Goal: Information Seeking & Learning: Learn about a topic

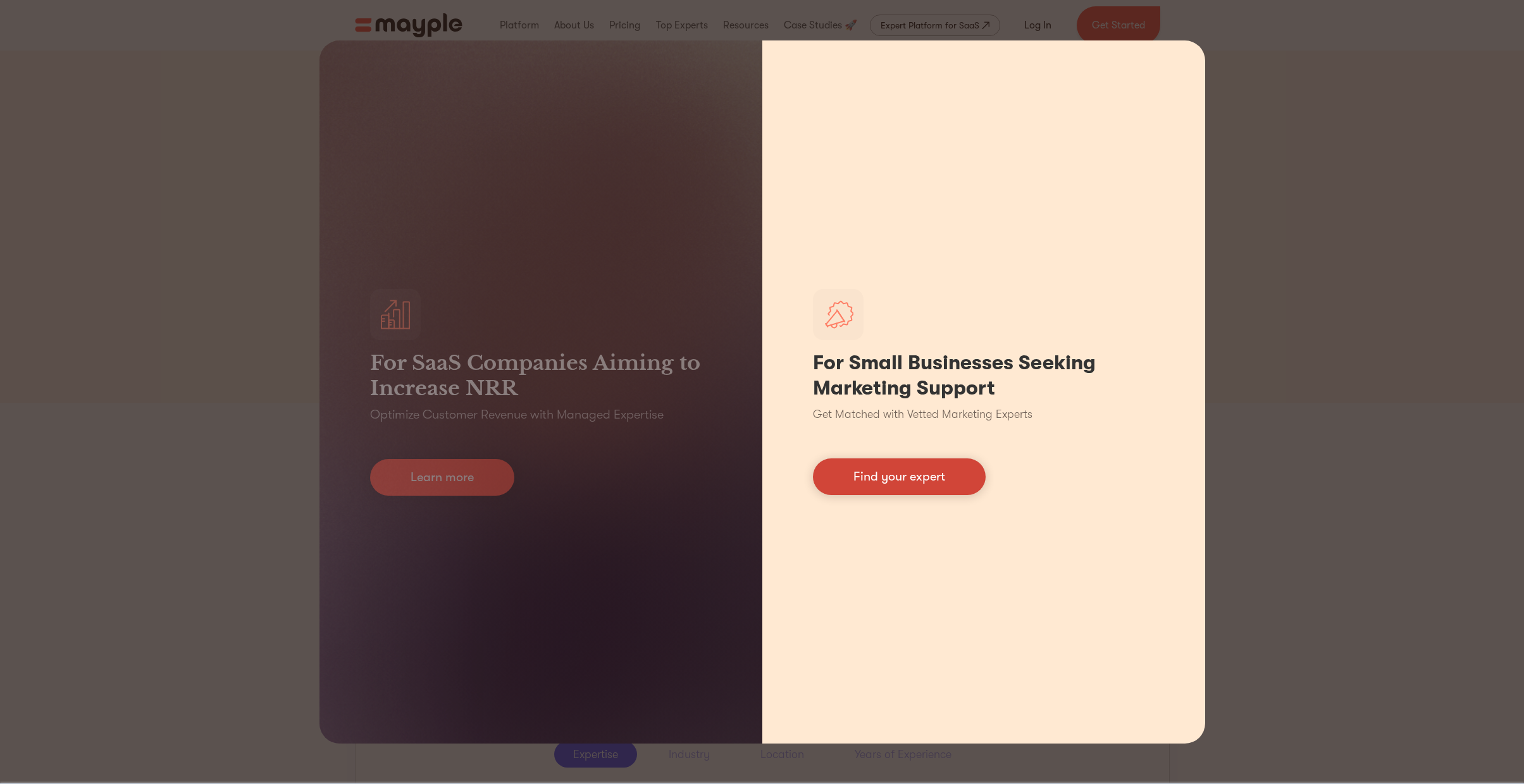
click at [902, 484] on link "Find your expert" at bounding box center [899, 476] width 173 height 36
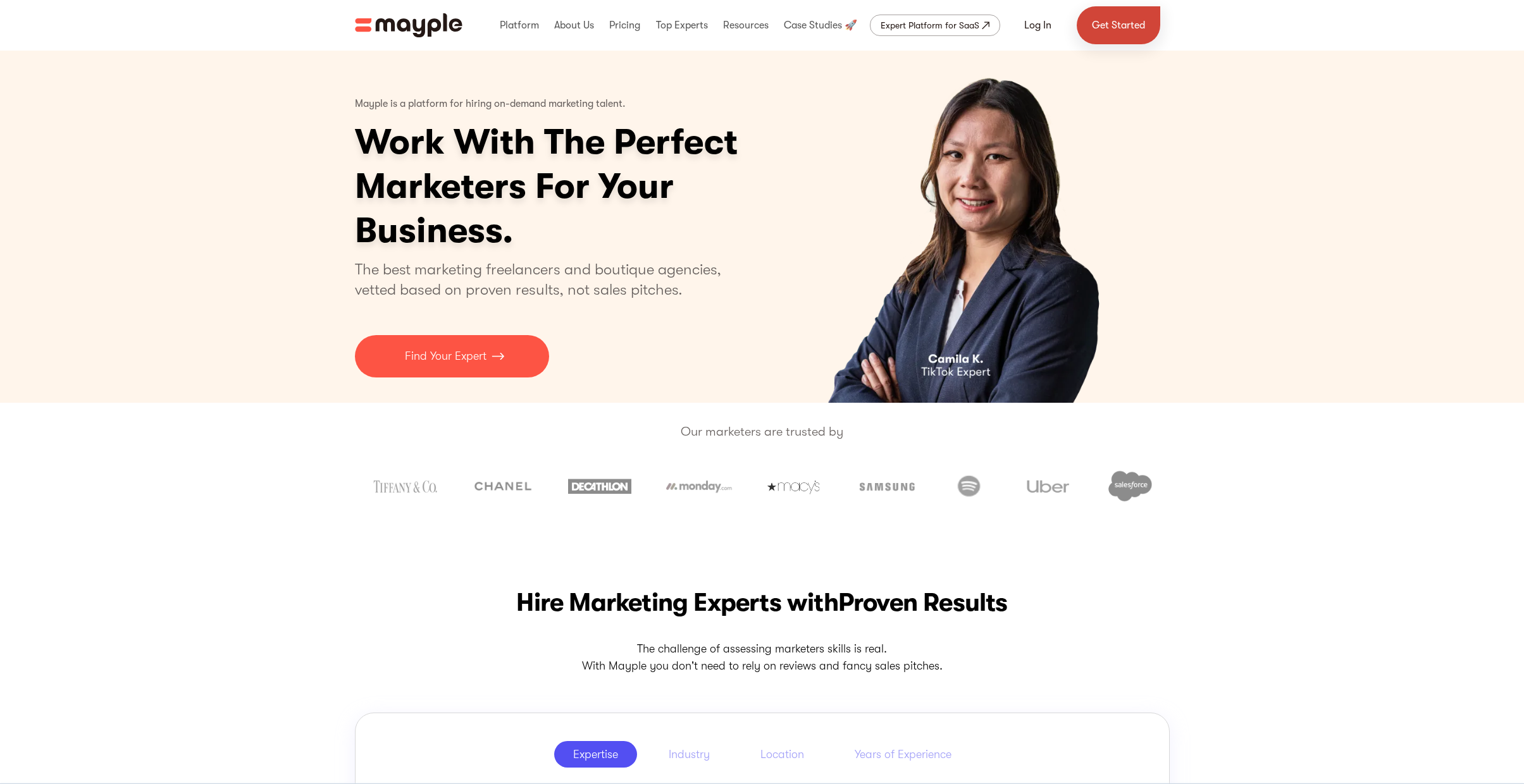
click at [1139, 27] on link "Get Started" at bounding box center [1118, 25] width 84 height 38
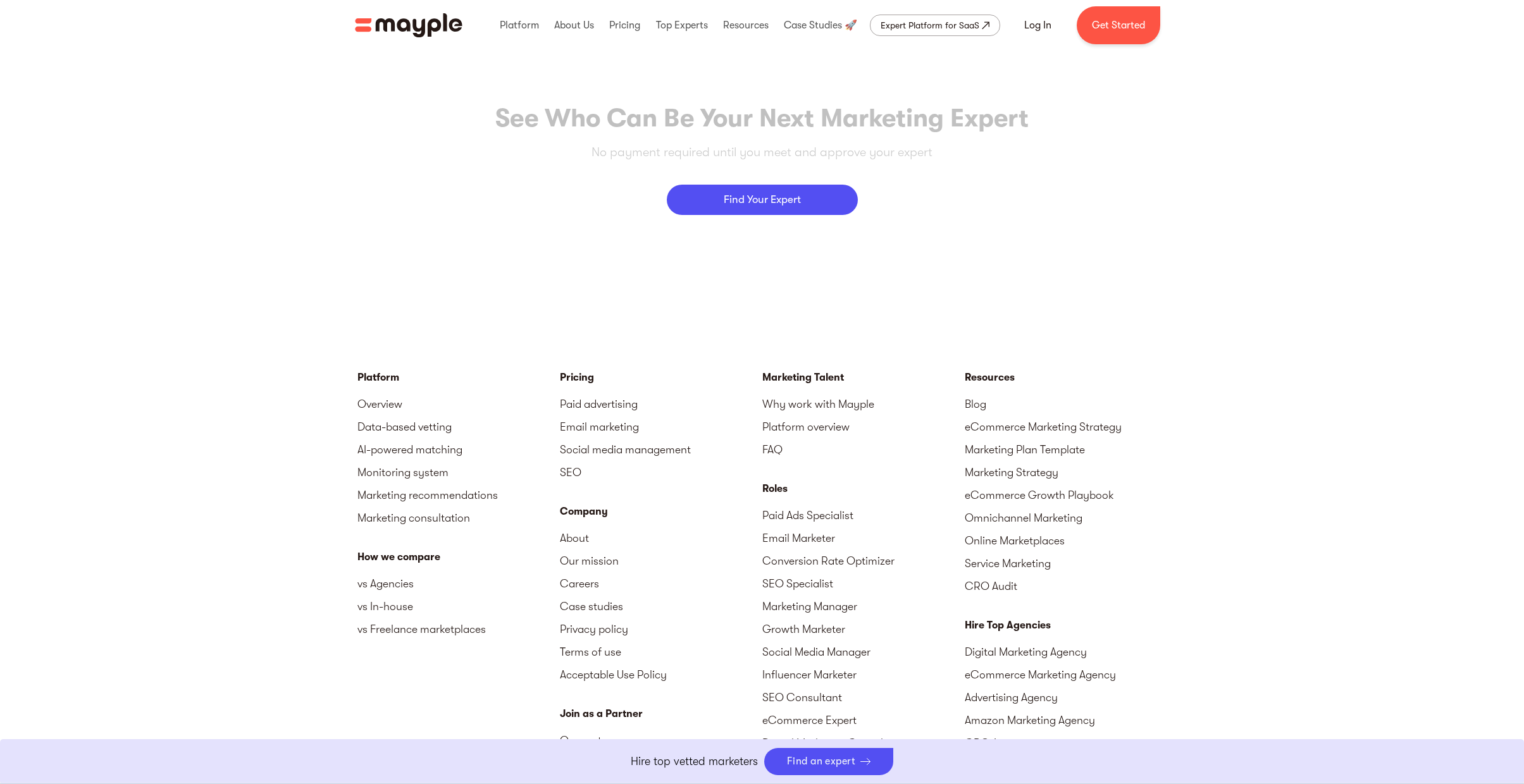
scroll to position [5552, 0]
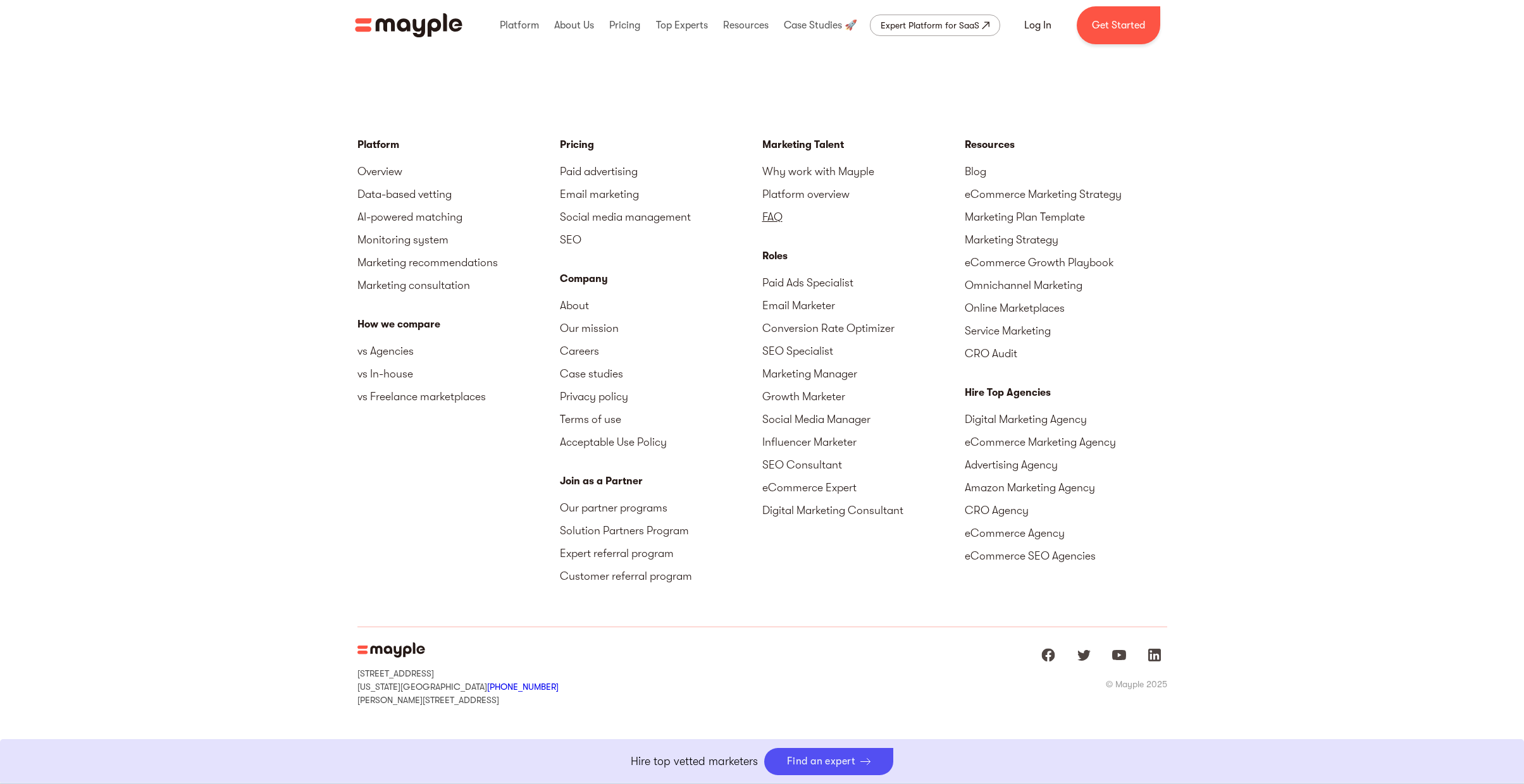
click at [769, 223] on link "FAQ" at bounding box center [864, 217] width 203 height 22
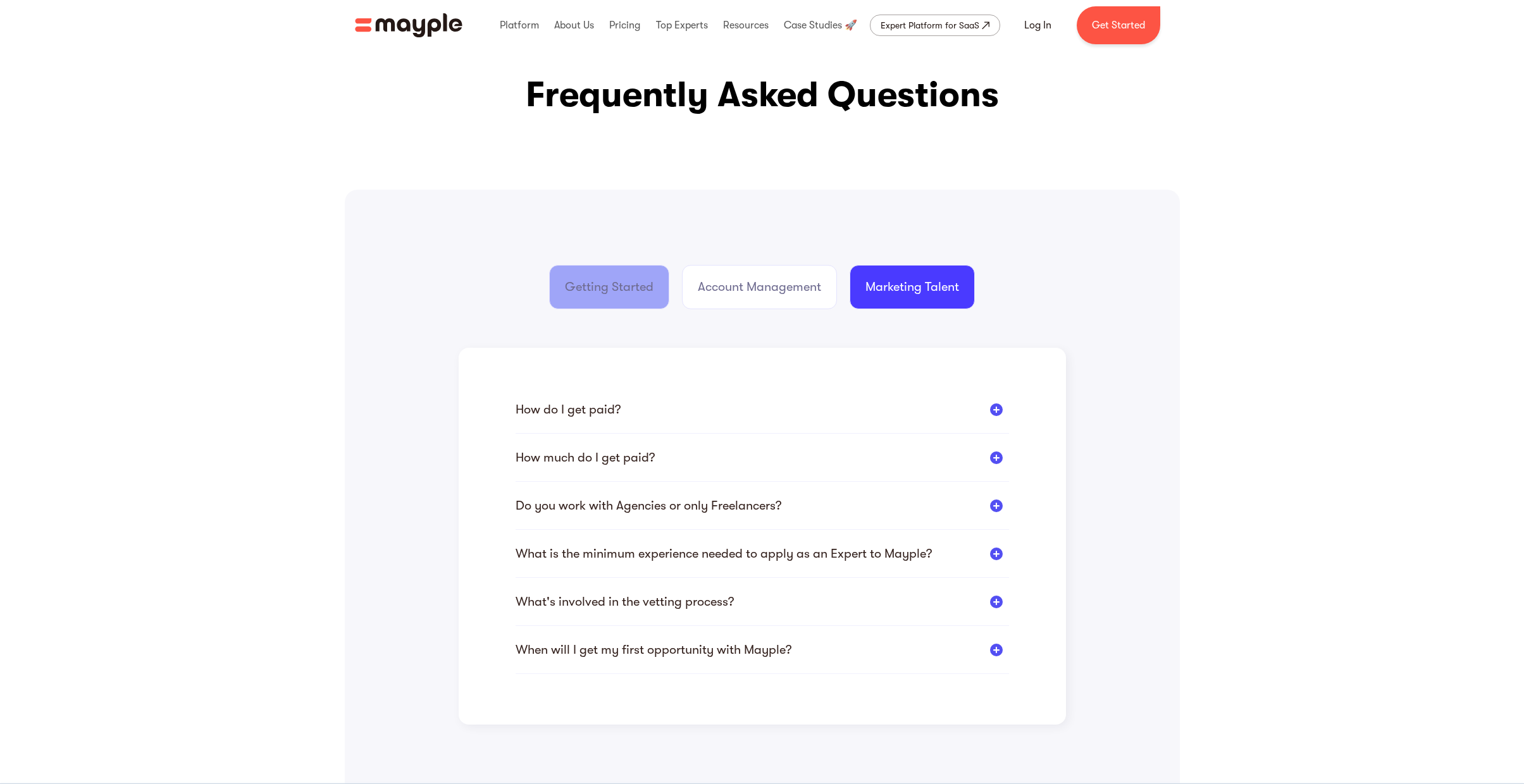
scroll to position [47, 0]
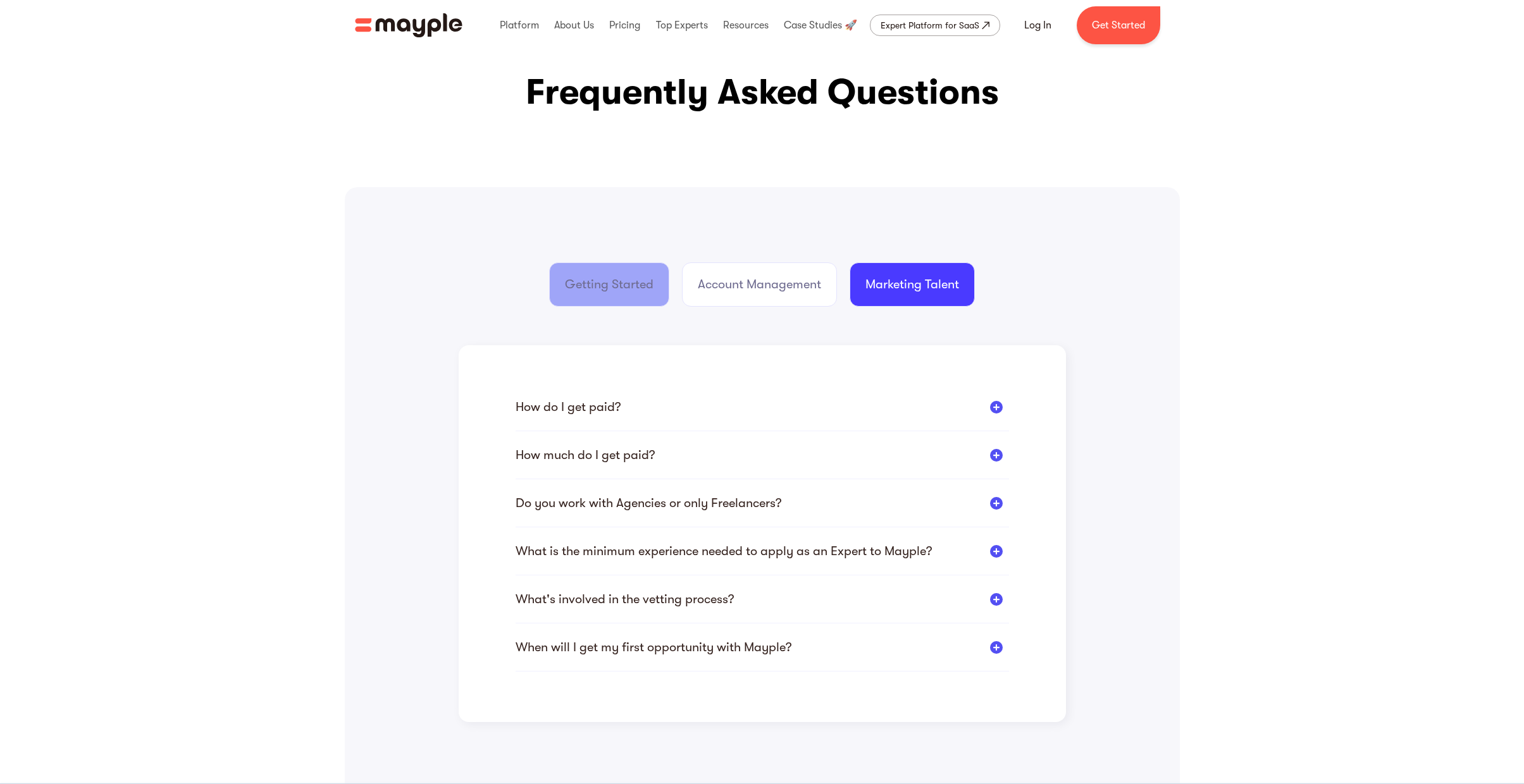
click at [586, 282] on div "Getting Started" at bounding box center [609, 284] width 88 height 18
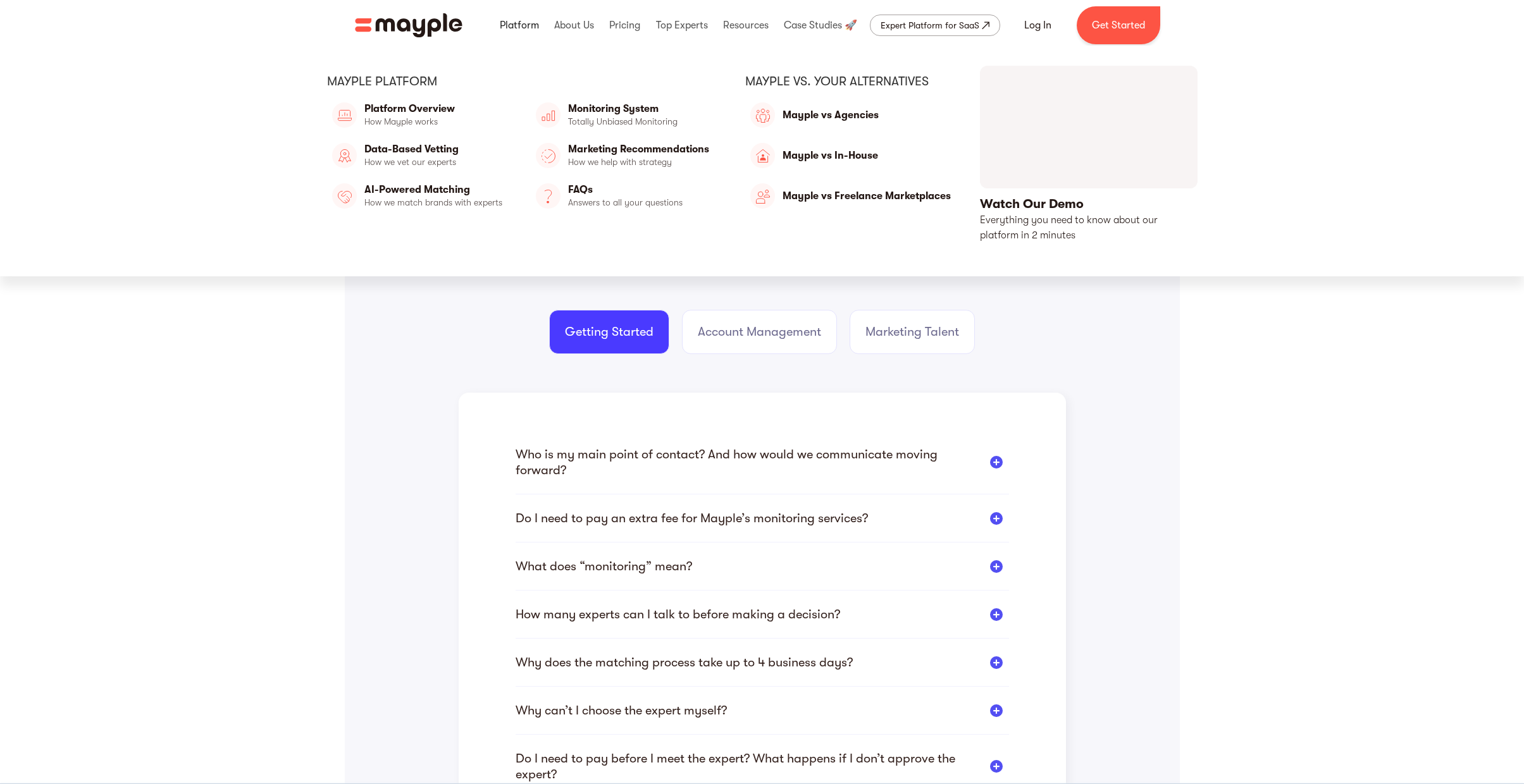
click at [520, 26] on link at bounding box center [519, 26] width 46 height 40
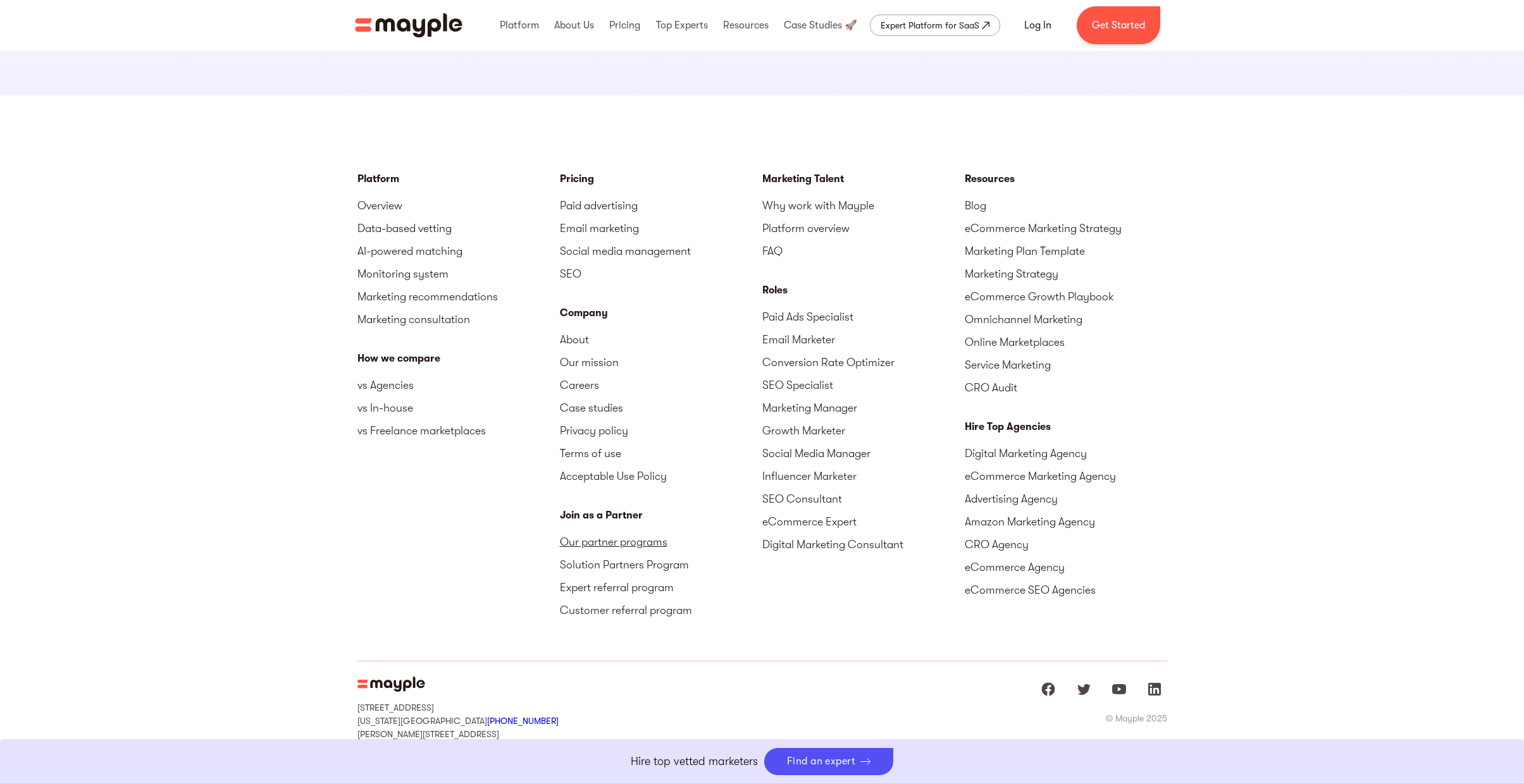
scroll to position [3737, 0]
click at [592, 541] on link "Our partner programs" at bounding box center [661, 539] width 203 height 22
click at [807, 203] on link "Why work with Mayple" at bounding box center [864, 203] width 203 height 22
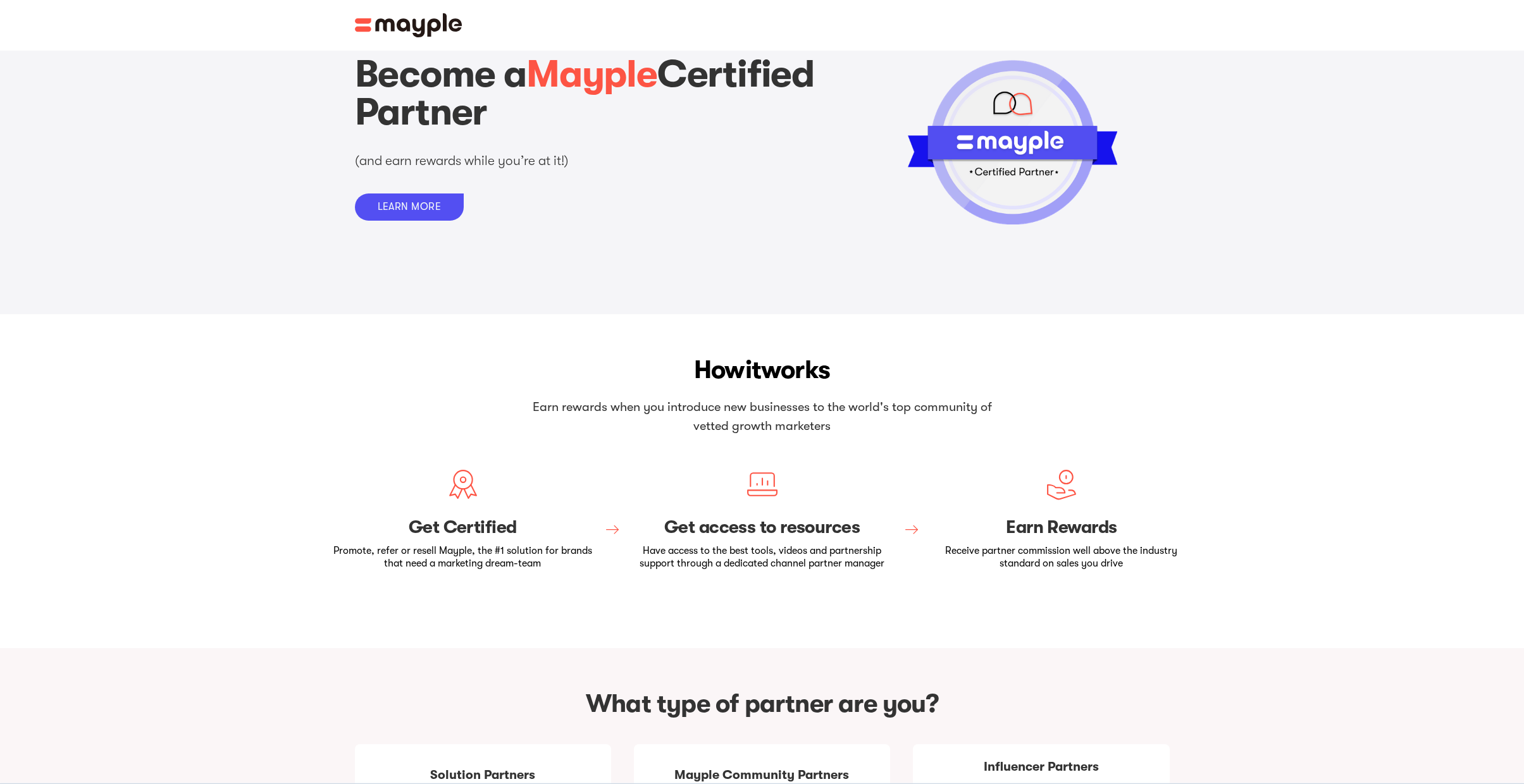
scroll to position [72, 0]
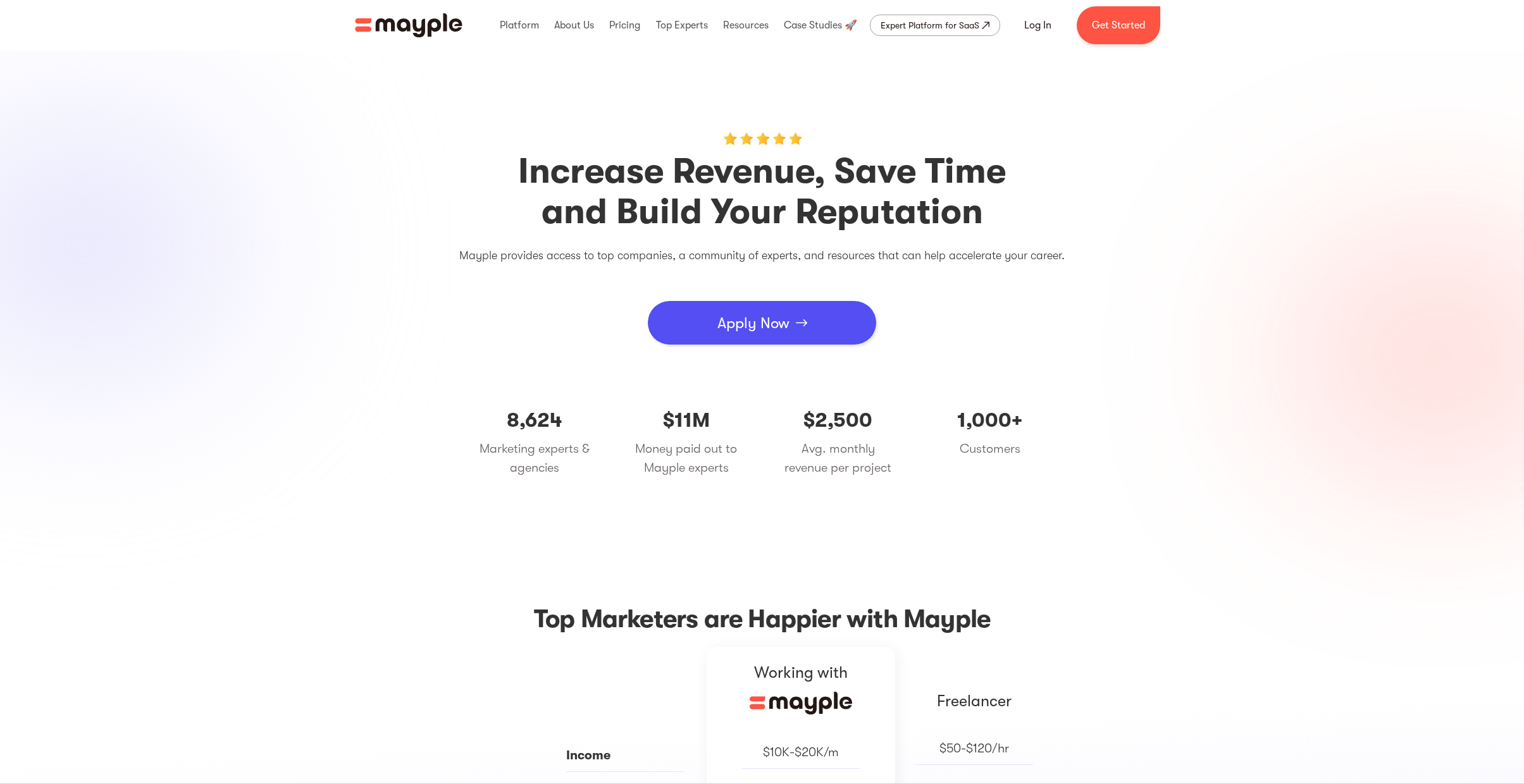
click at [721, 320] on div "Apply Now" at bounding box center [753, 323] width 72 height 38
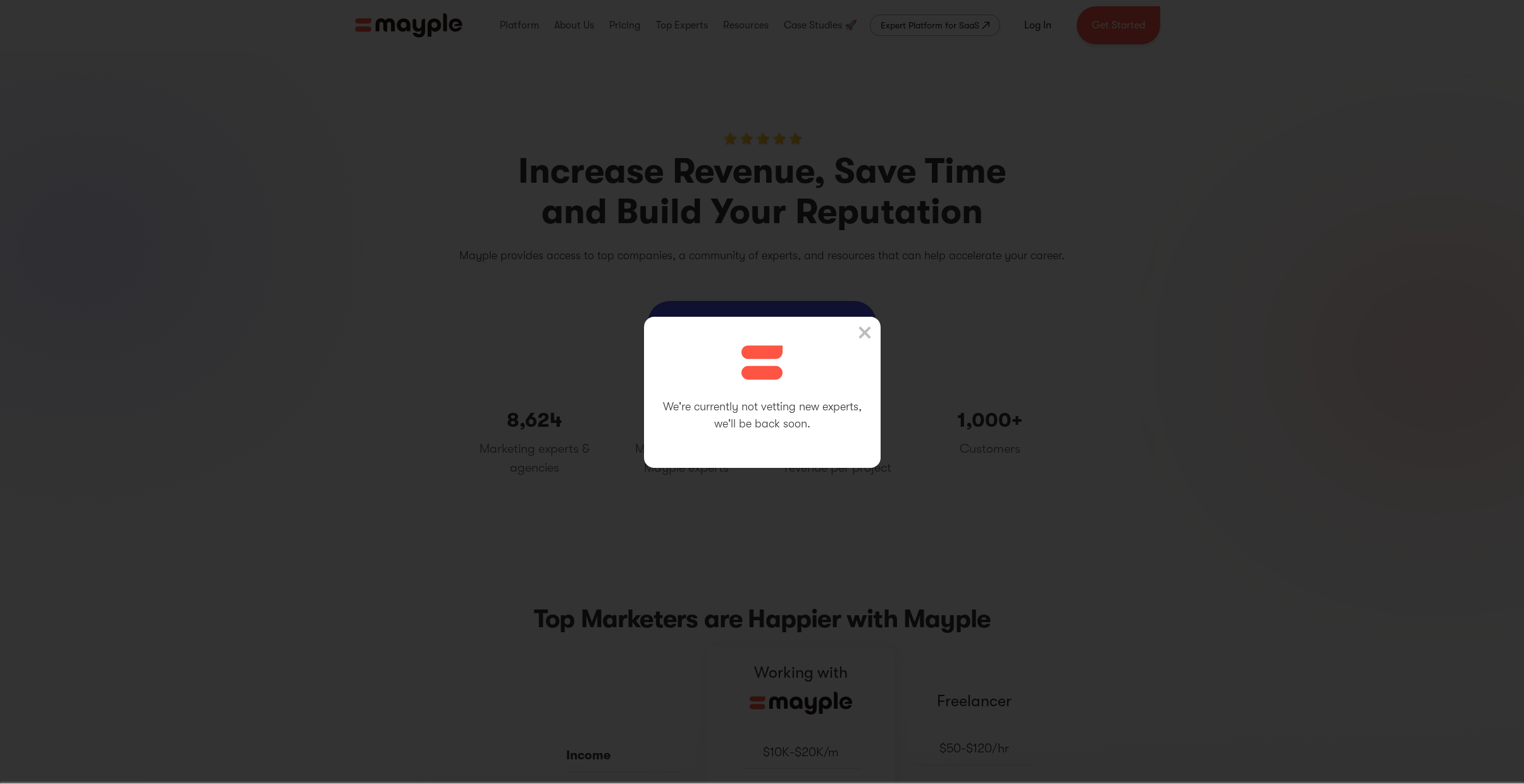
click at [862, 331] on img at bounding box center [865, 333] width 12 height 12
